Goal: Book appointment/travel/reservation

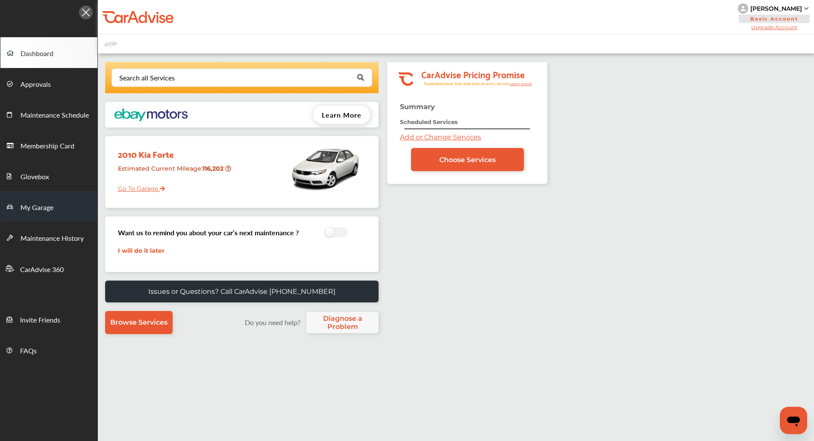
click at [33, 209] on span "My Garage" at bounding box center [37, 207] width 33 height 11
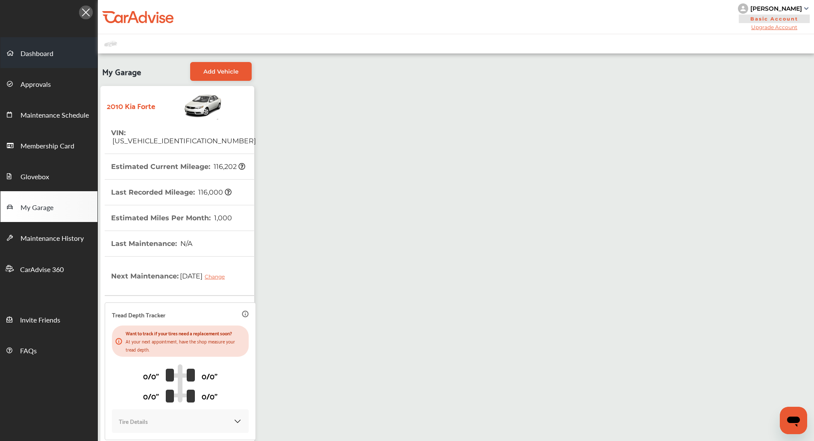
click at [50, 54] on span "Dashboard" at bounding box center [37, 53] width 33 height 11
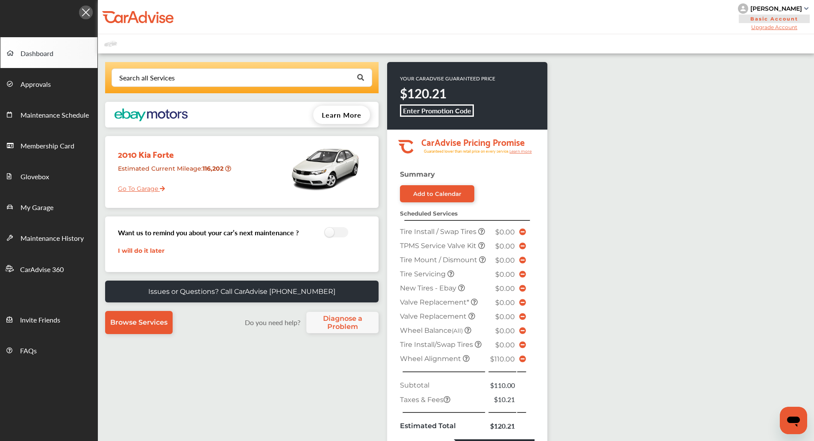
scroll to position [247, 0]
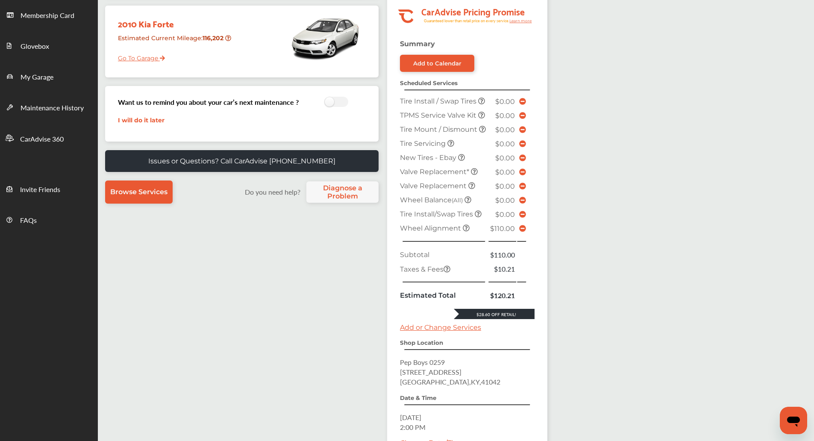
scroll to position [247, 0]
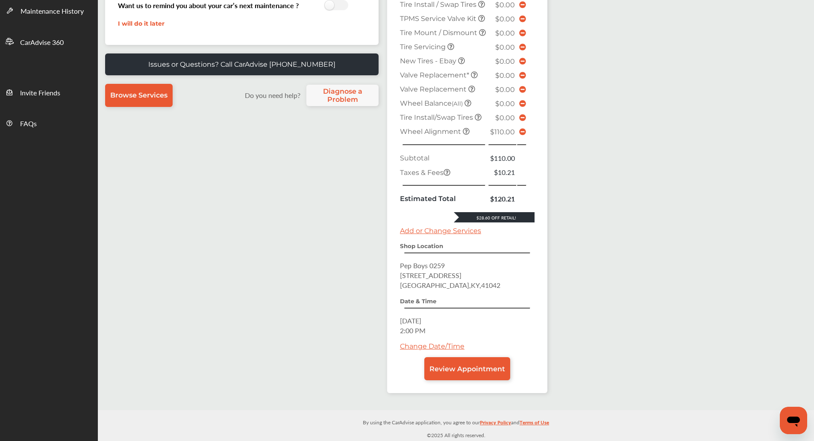
click at [407, 347] on link "Change Date/Time" at bounding box center [432, 346] width 65 height 8
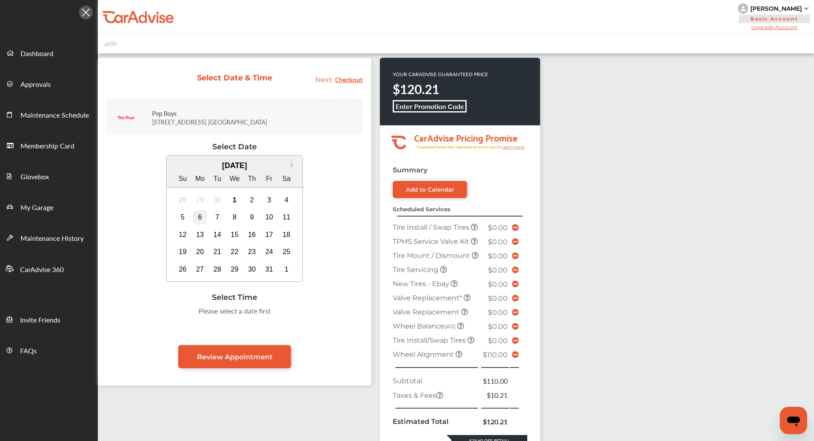
click at [198, 216] on div "6" at bounding box center [200, 217] width 14 height 14
click at [516, 358] on span at bounding box center [515, 354] width 7 height 8
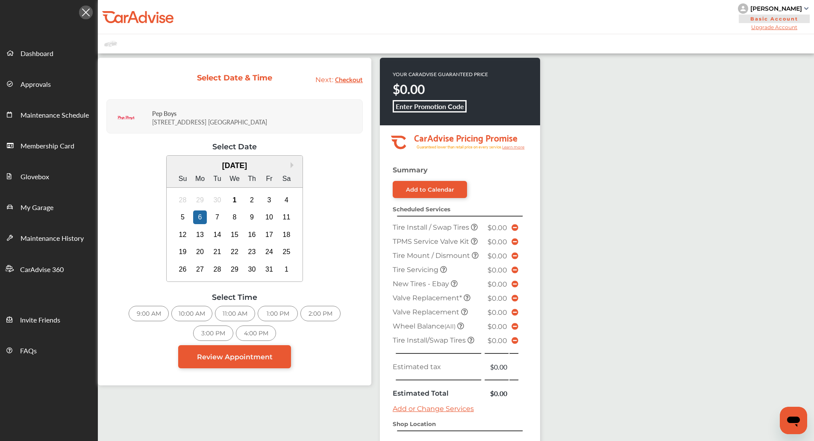
click at [234, 313] on div "11:00 AM" at bounding box center [235, 313] width 40 height 15
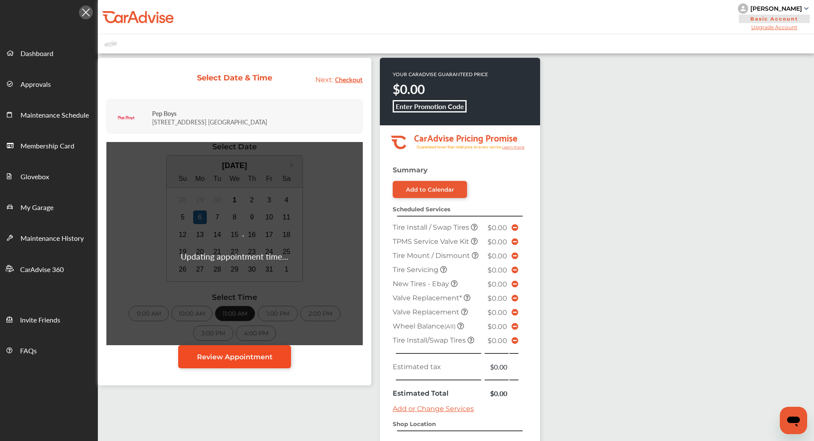
click at [255, 358] on span "Review Appointment" at bounding box center [235, 357] width 76 height 8
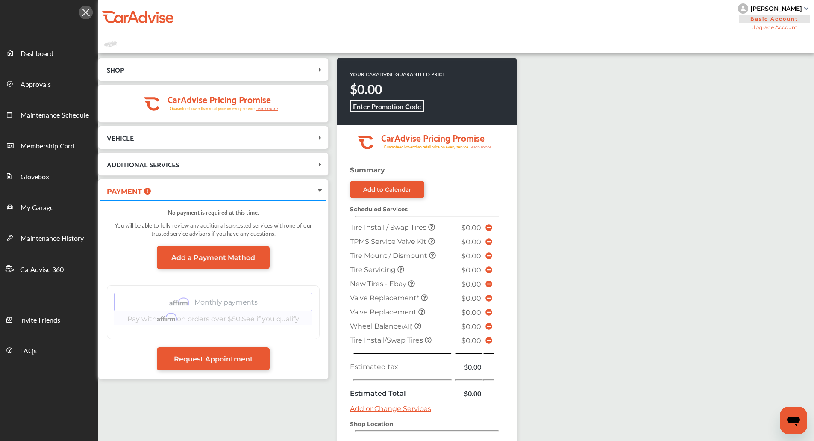
scroll to position [86, 0]
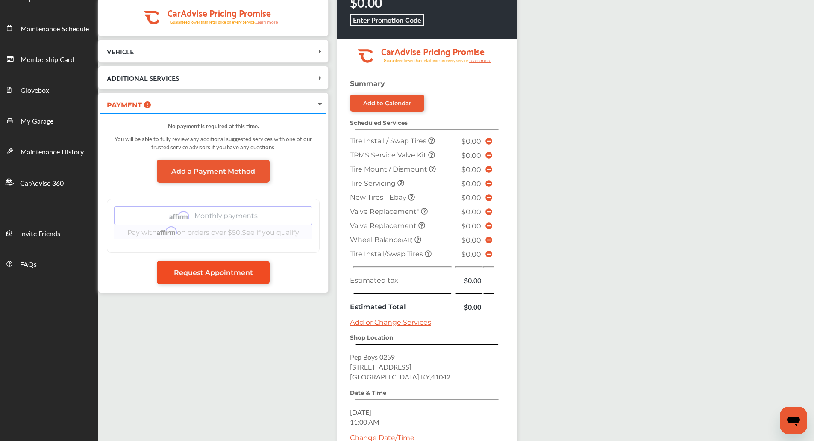
click at [260, 273] on link "Request Appointment" at bounding box center [213, 272] width 113 height 23
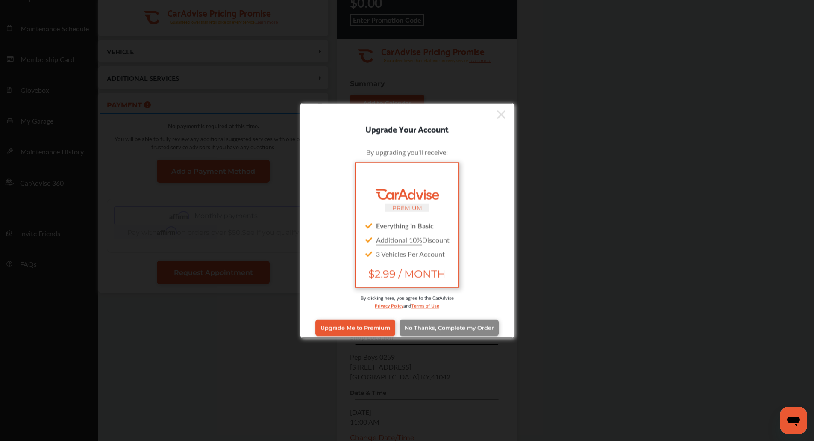
click at [456, 332] on link "No Thanks, Complete my Order" at bounding box center [449, 327] width 99 height 16
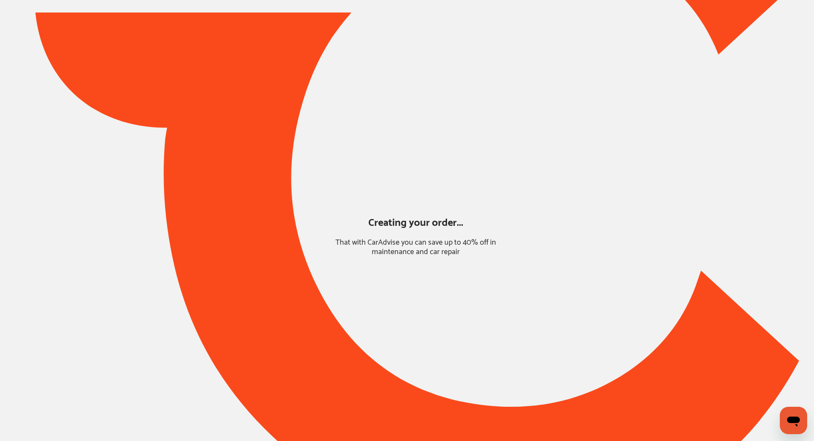
scroll to position [0, 0]
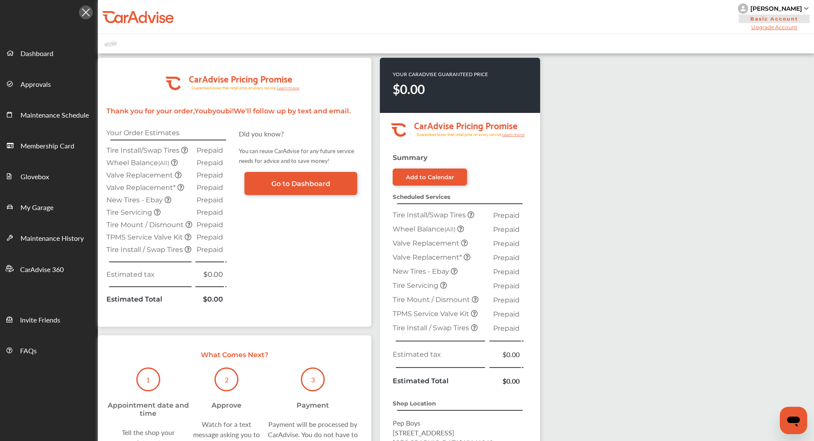
scroll to position [144, 0]
